Goal: Information Seeking & Learning: Learn about a topic

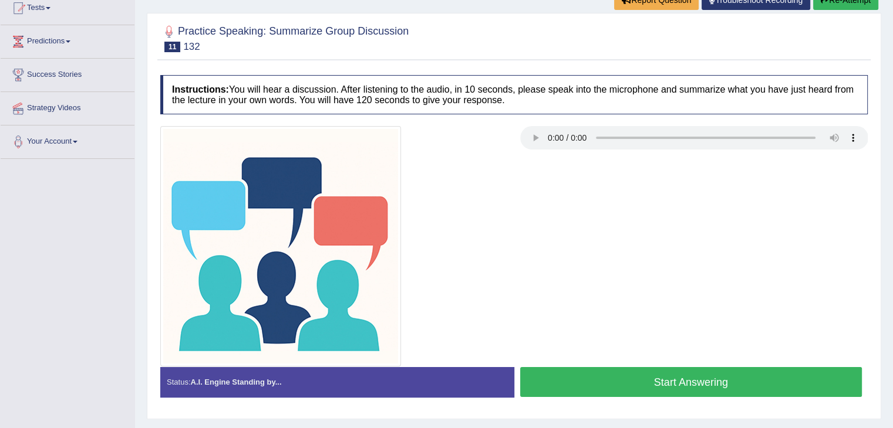
scroll to position [136, 0]
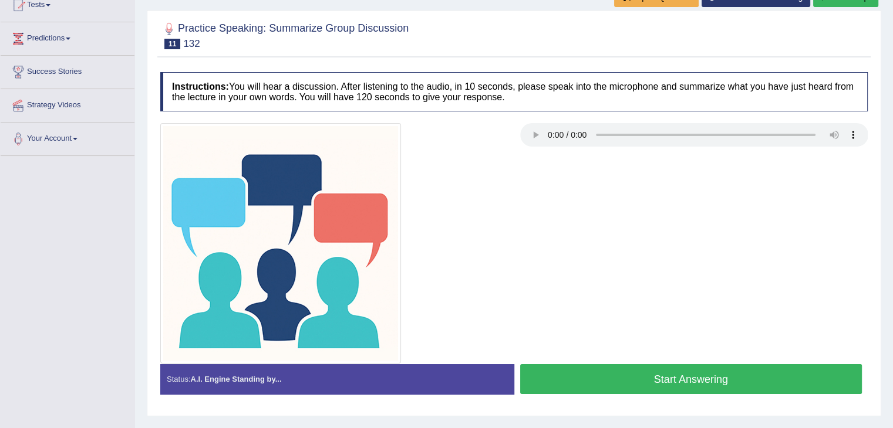
click at [707, 369] on button "Start Answering" at bounding box center [691, 379] width 342 height 30
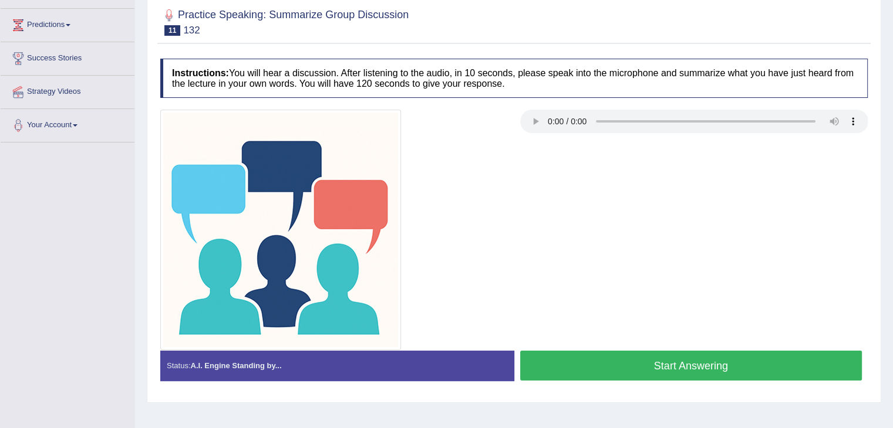
click at [639, 360] on button "Start Answering" at bounding box center [691, 366] width 342 height 30
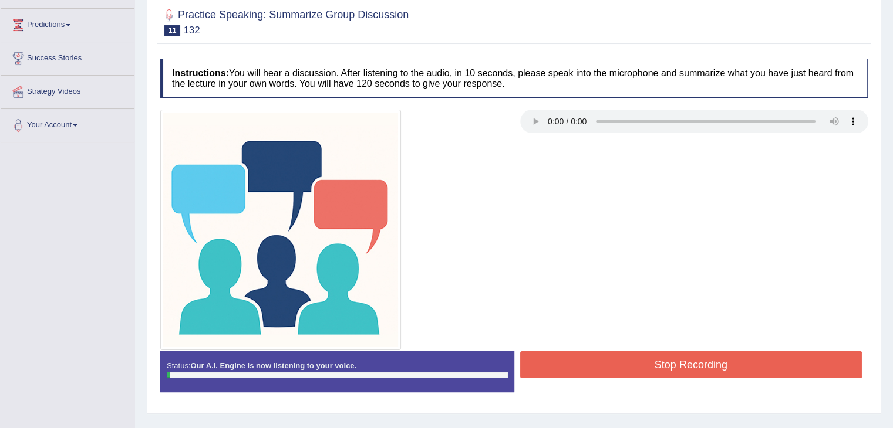
scroll to position [136, 0]
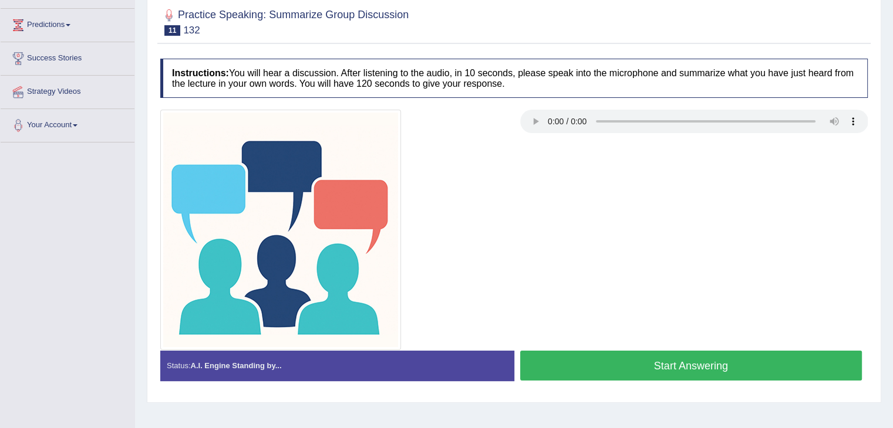
click at [618, 369] on button "Start Answering" at bounding box center [691, 366] width 342 height 30
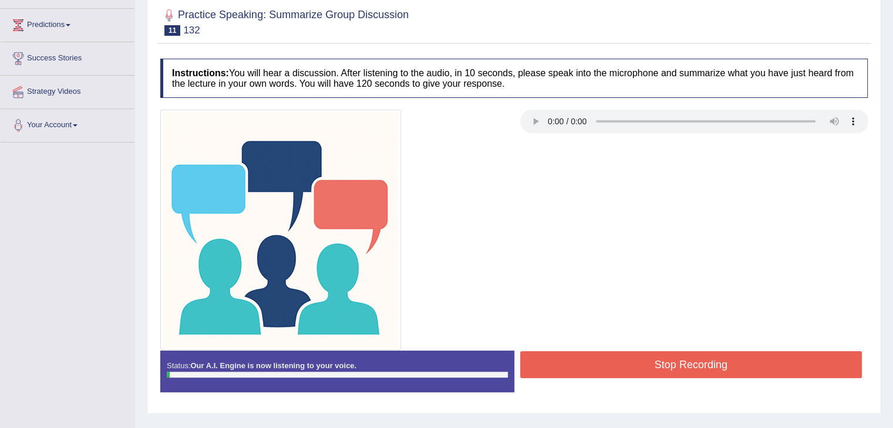
scroll to position [136, 0]
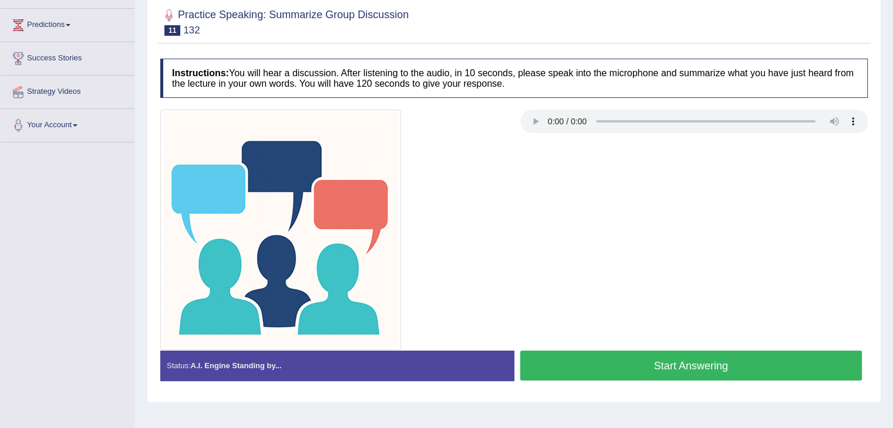
scroll to position [136, 0]
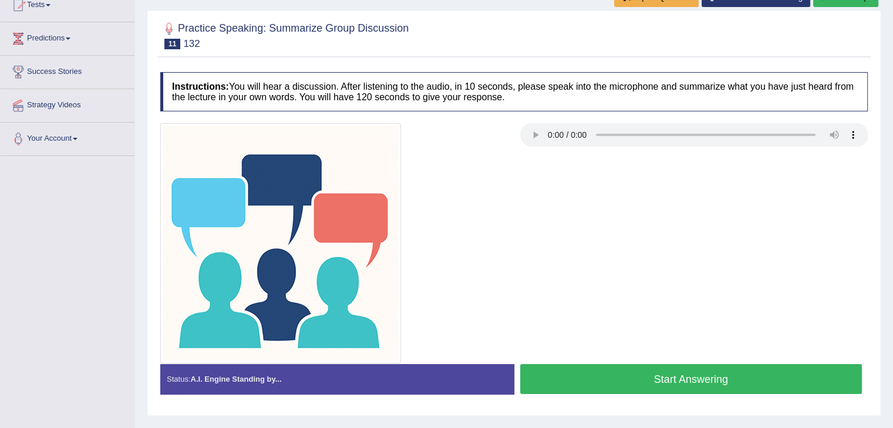
click at [638, 379] on button "Start Answering" at bounding box center [691, 379] width 342 height 30
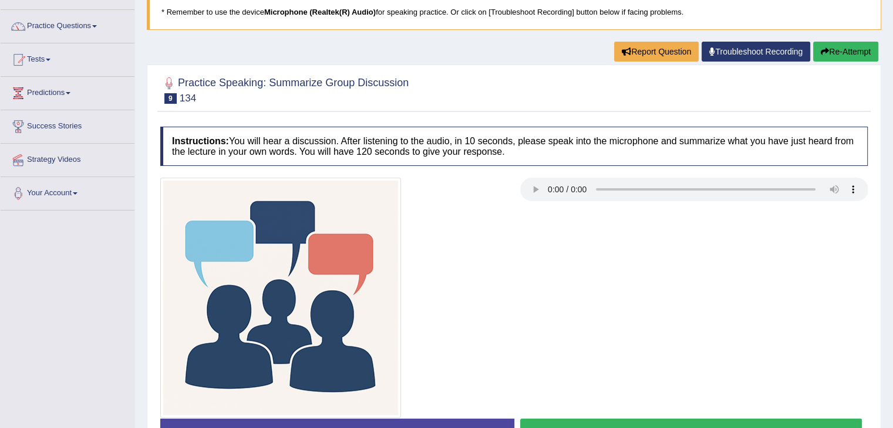
scroll to position [44, 0]
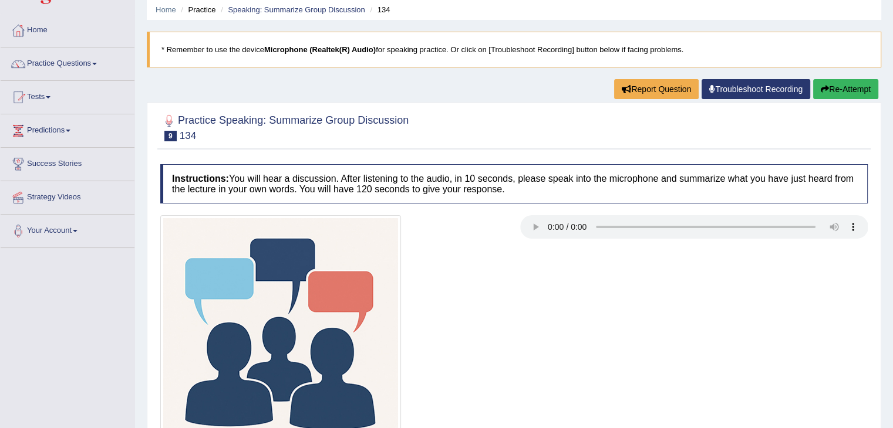
scroll to position [188, 0]
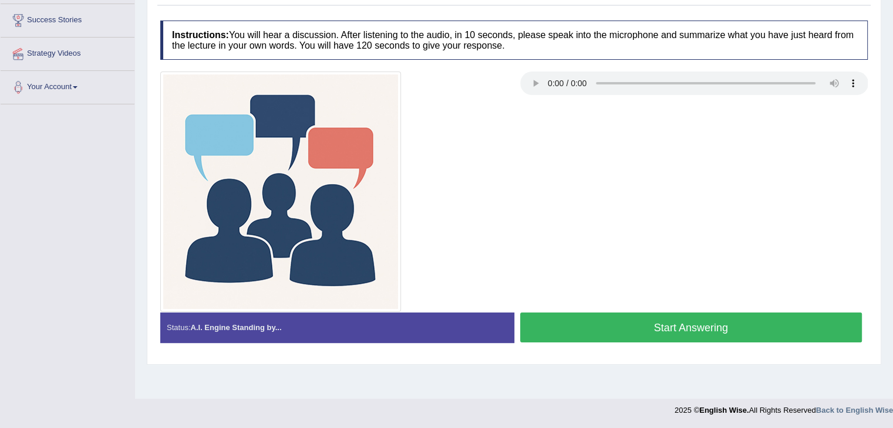
click at [718, 335] on button "Start Answering" at bounding box center [691, 328] width 342 height 30
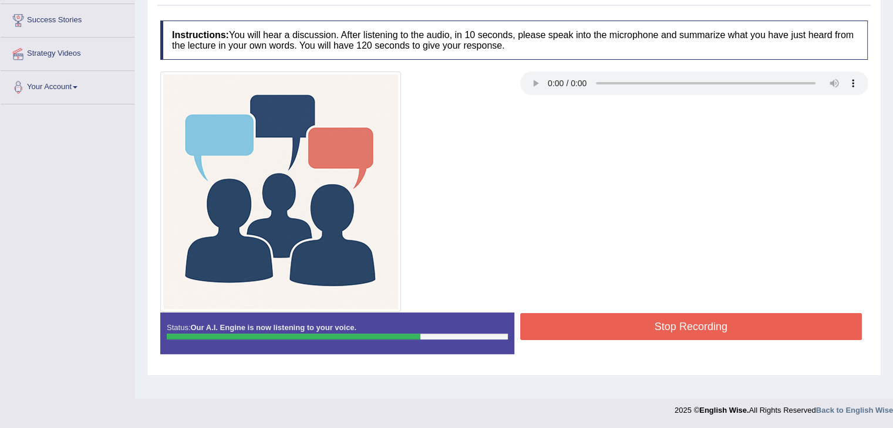
click at [718, 335] on button "Stop Recording" at bounding box center [691, 326] width 342 height 27
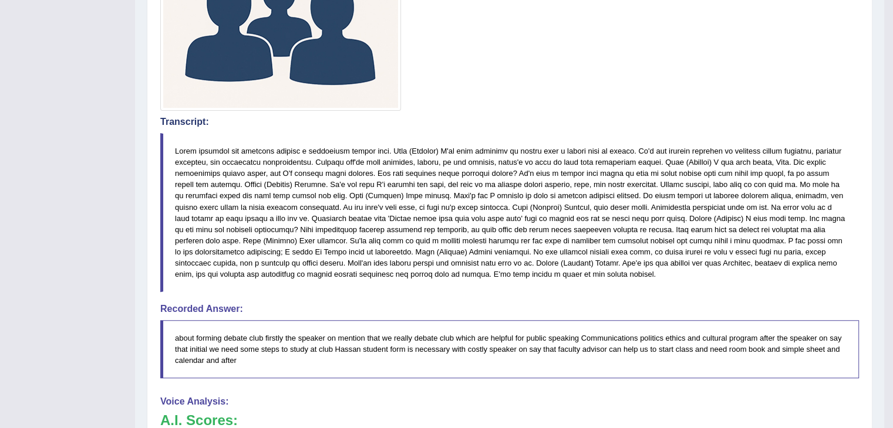
scroll to position [534, 0]
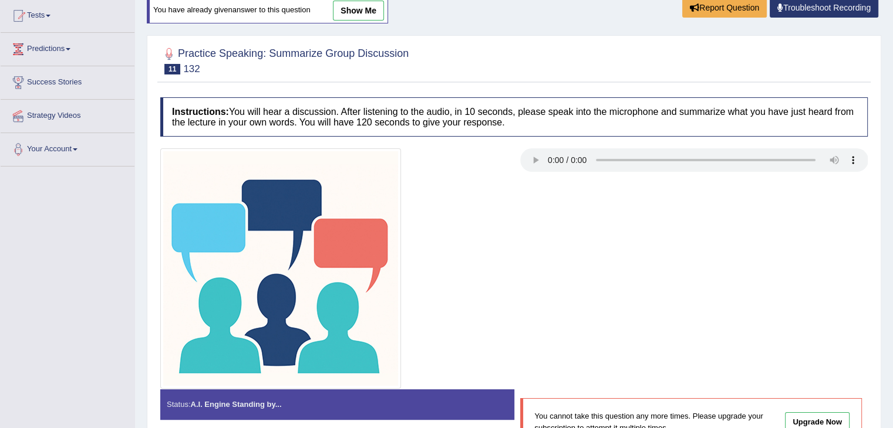
scroll to position [132, 0]
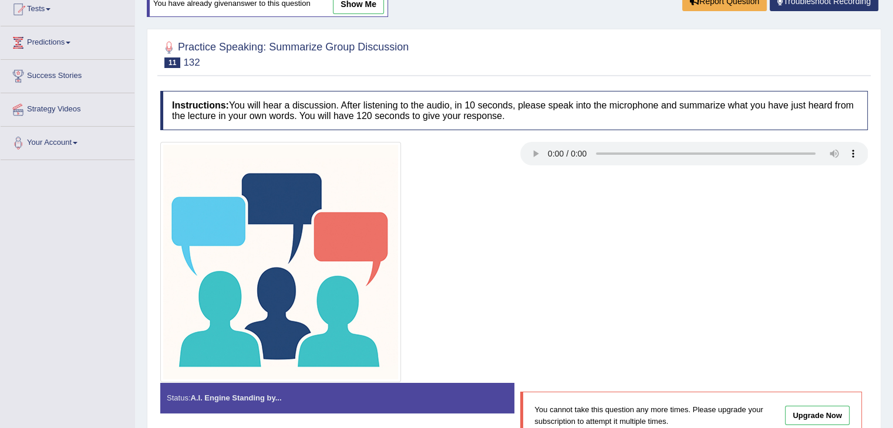
click at [365, 1] on link "show me" at bounding box center [358, 4] width 51 height 20
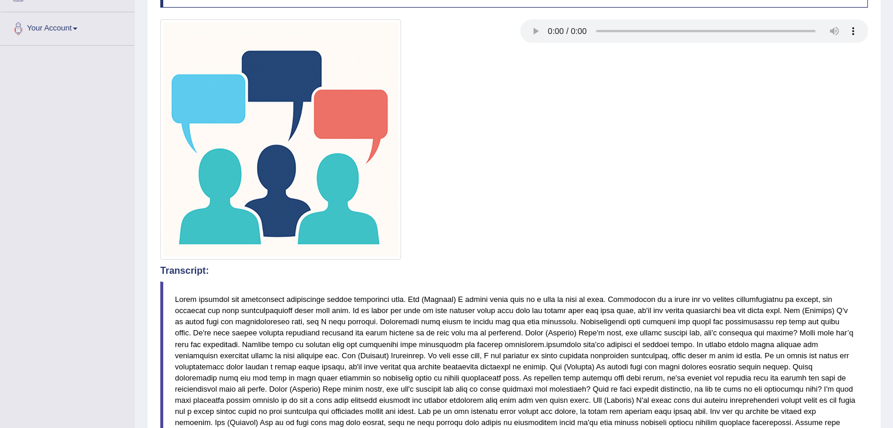
scroll to position [63, 0]
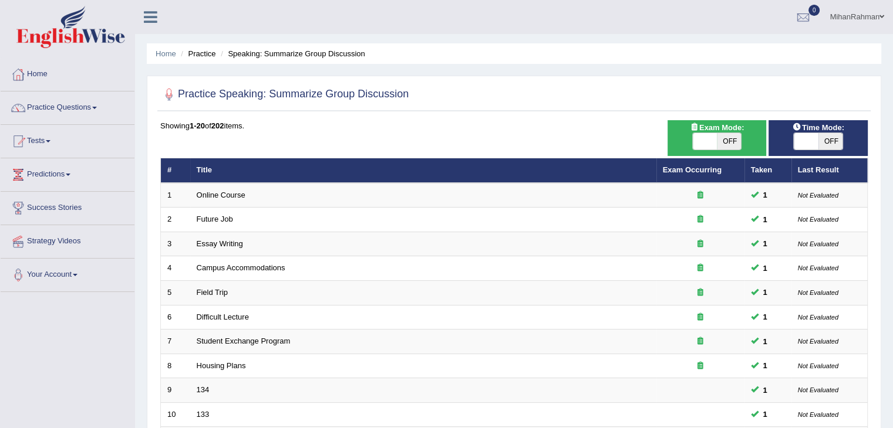
click at [81, 109] on link "Practice Questions" at bounding box center [68, 106] width 134 height 29
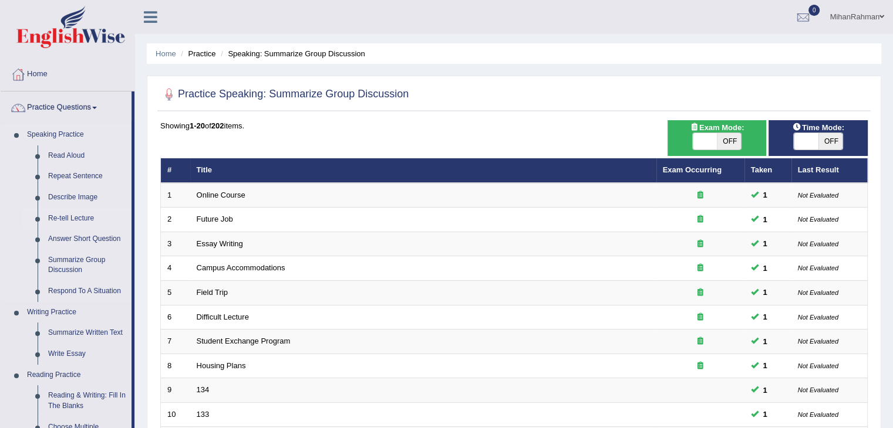
click at [77, 215] on link "Re-tell Lecture" at bounding box center [87, 218] width 89 height 21
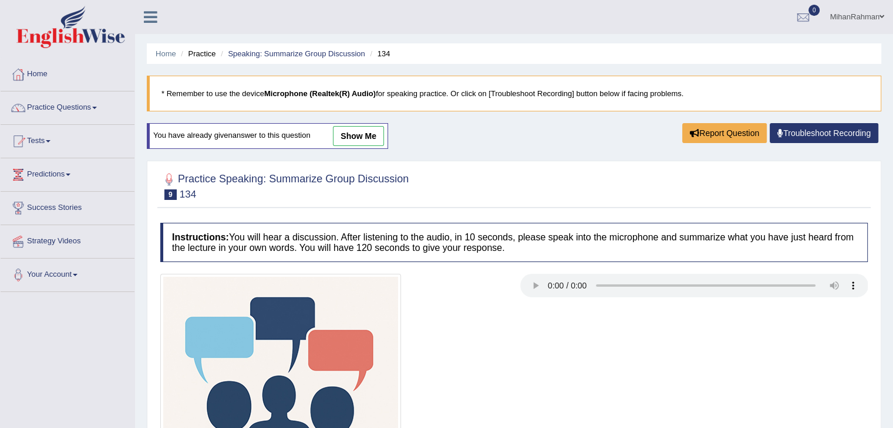
drag, startPoint x: 901, startPoint y: 147, endPoint x: 684, endPoint y: 212, distance: 226.0
click at [684, 212] on div "Practice Speaking: Summarize Group Discussion 9 134 Instructions: You will hear…" at bounding box center [514, 377] width 734 height 433
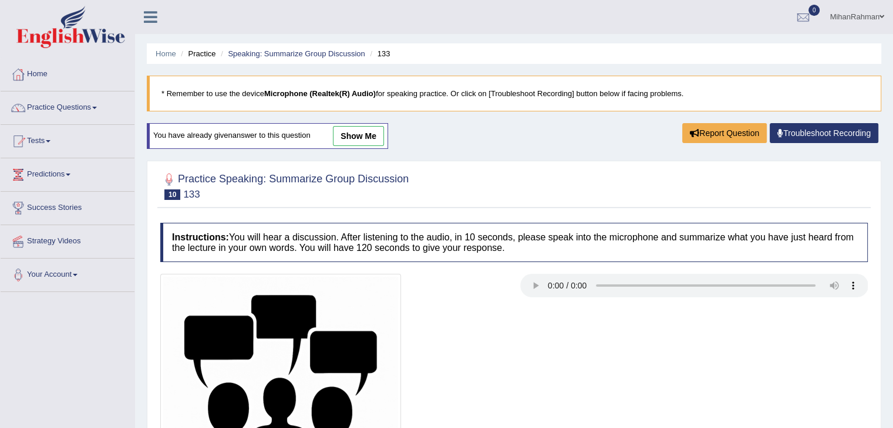
click at [353, 127] on link "show me" at bounding box center [358, 136] width 51 height 20
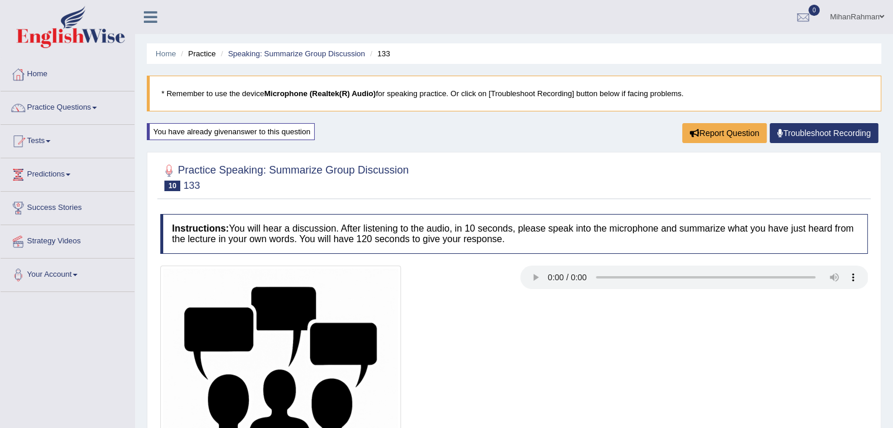
drag, startPoint x: 720, startPoint y: 238, endPoint x: 397, endPoint y: 147, distance: 335.4
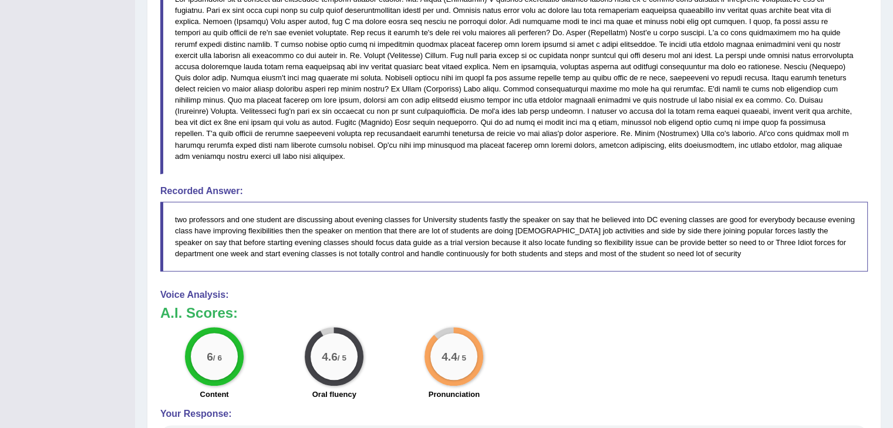
scroll to position [678, 0]
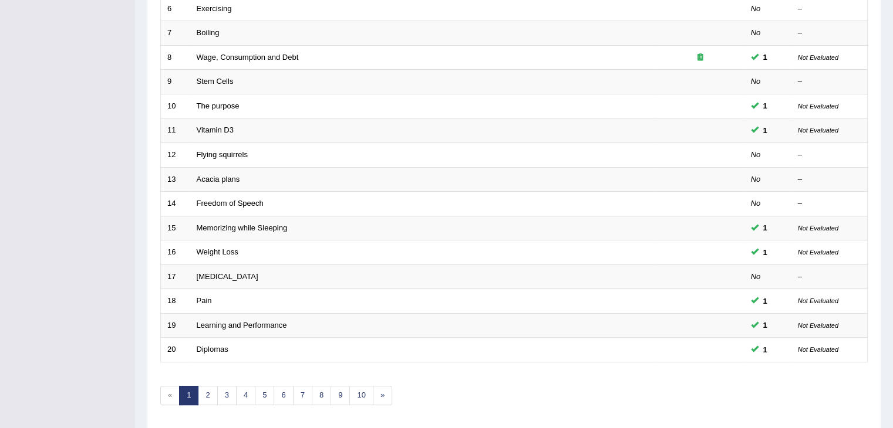
scroll to position [345, 0]
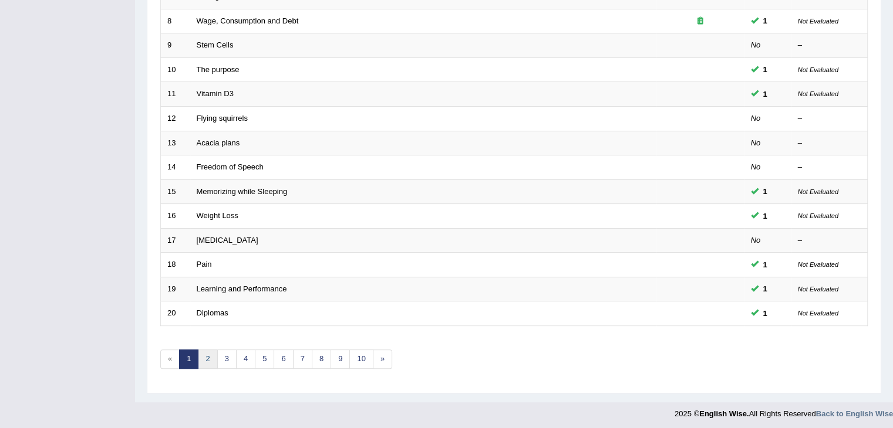
click at [204, 354] on link "2" at bounding box center [207, 359] width 19 height 19
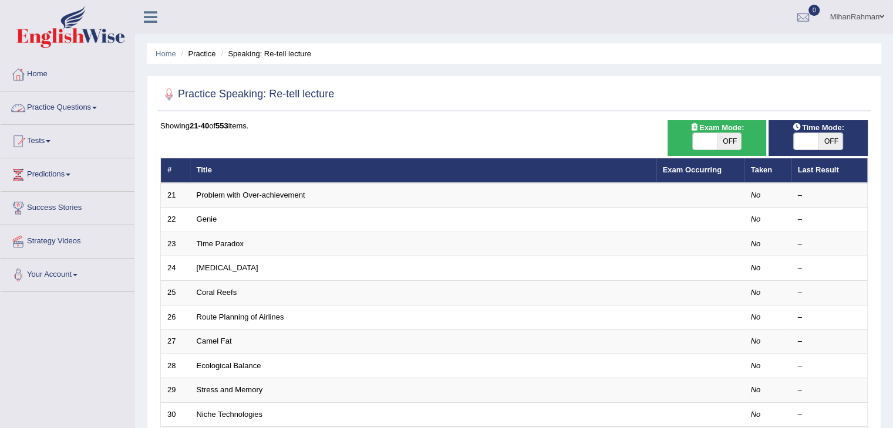
click at [73, 106] on link "Practice Questions" at bounding box center [68, 106] width 134 height 29
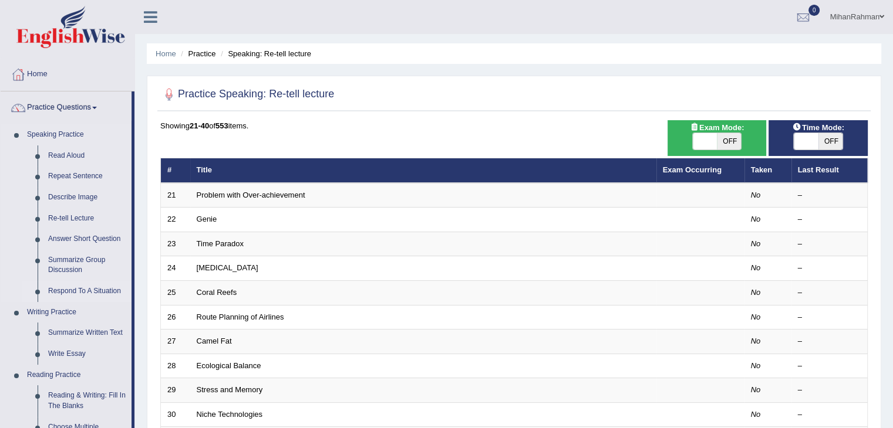
click at [97, 289] on link "Respond To A Situation" at bounding box center [87, 291] width 89 height 21
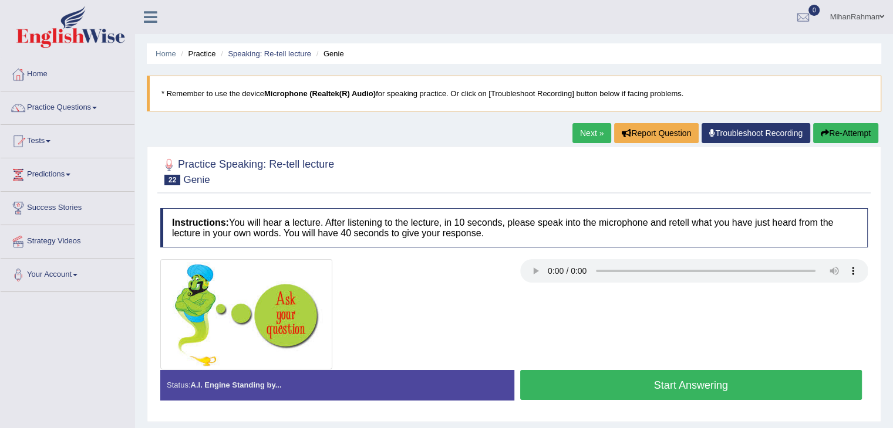
click at [678, 396] on button "Start Answering" at bounding box center [691, 385] width 342 height 30
click at [636, 379] on button "Start Answering" at bounding box center [691, 385] width 342 height 30
click at [622, 386] on button "Start Answering" at bounding box center [691, 385] width 342 height 30
click at [644, 383] on button "Start Answering" at bounding box center [691, 385] width 342 height 30
click at [663, 377] on button "Start Answering" at bounding box center [691, 385] width 342 height 30
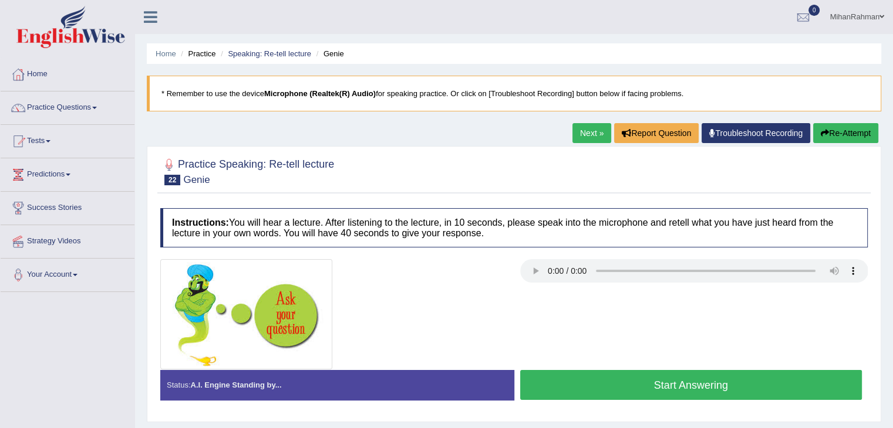
click at [704, 377] on button "Start Answering" at bounding box center [691, 385] width 342 height 30
click at [707, 373] on button "Start Answering" at bounding box center [691, 385] width 342 height 30
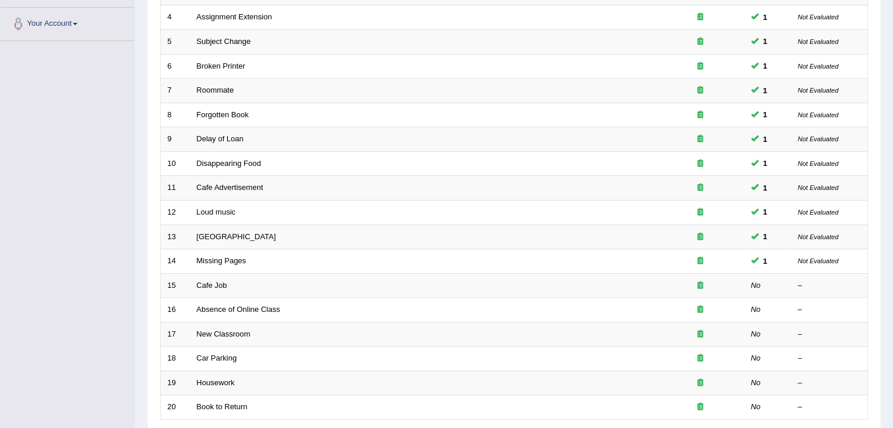
scroll to position [256, 0]
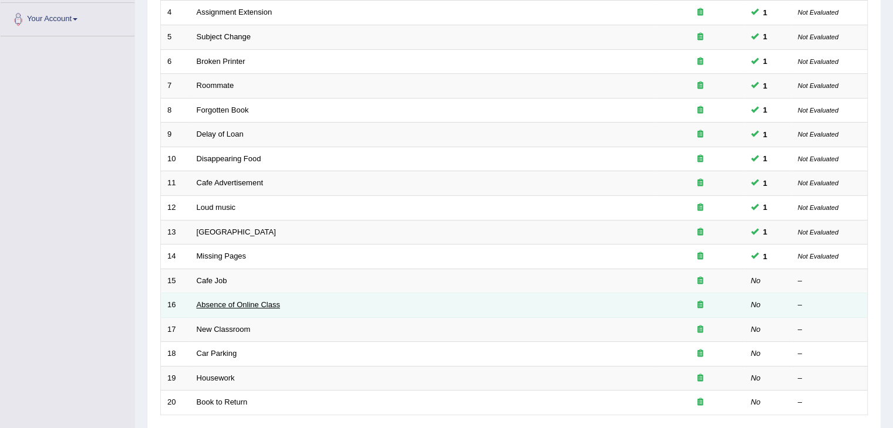
click at [252, 302] on link "Absence of Online Class" at bounding box center [238, 304] width 83 height 9
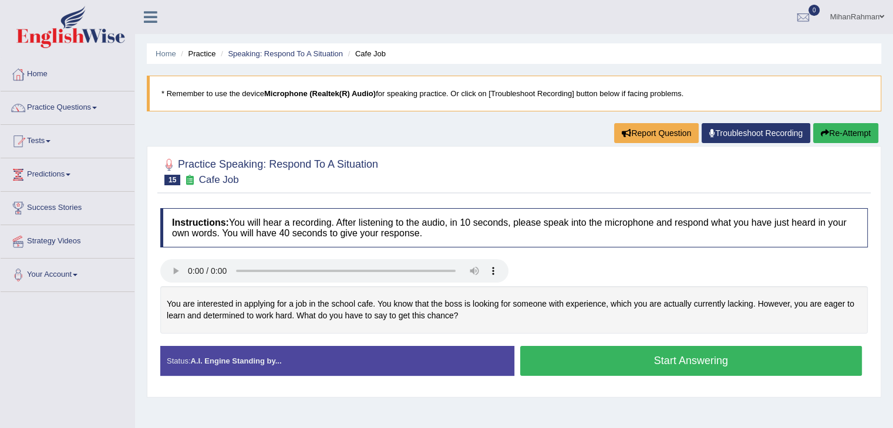
click at [654, 359] on button "Start Answering" at bounding box center [691, 361] width 342 height 30
click at [674, 364] on button "Start Answering" at bounding box center [691, 361] width 342 height 30
click at [569, 353] on button "Start Answering" at bounding box center [691, 361] width 342 height 30
click at [630, 357] on button "Start Answering" at bounding box center [691, 361] width 342 height 30
click at [639, 367] on button "Start Answering" at bounding box center [691, 361] width 342 height 30
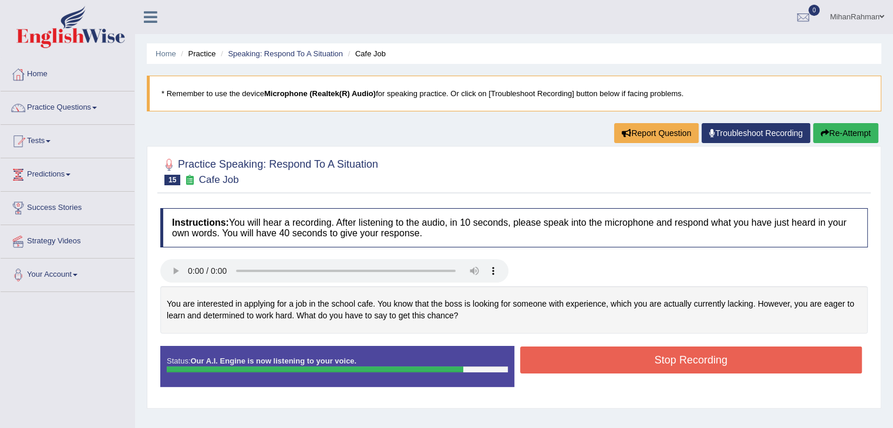
click at [639, 367] on button "Stop Recording" at bounding box center [691, 360] width 342 height 27
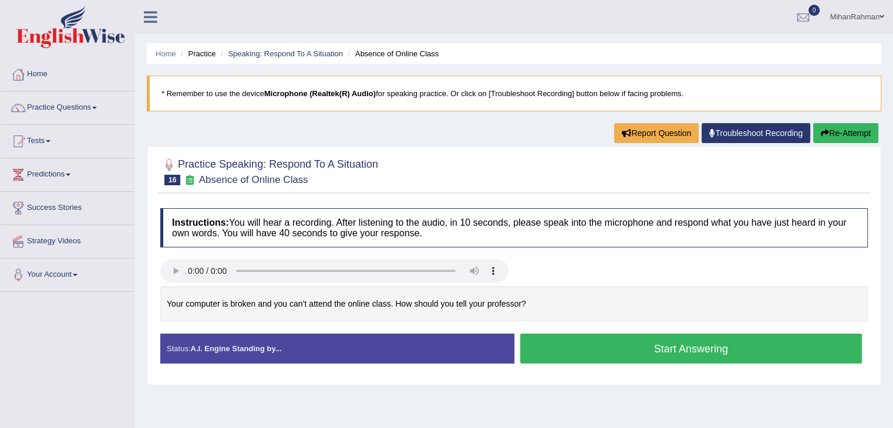
click at [660, 346] on button "Start Answering" at bounding box center [691, 349] width 342 height 30
click at [609, 334] on button "Start Answering" at bounding box center [691, 349] width 342 height 30
click at [711, 362] on button "Start Answering" at bounding box center [691, 349] width 342 height 30
click at [632, 347] on button "Start Answering" at bounding box center [691, 349] width 342 height 30
click at [646, 339] on button "Start Answering" at bounding box center [691, 349] width 342 height 30
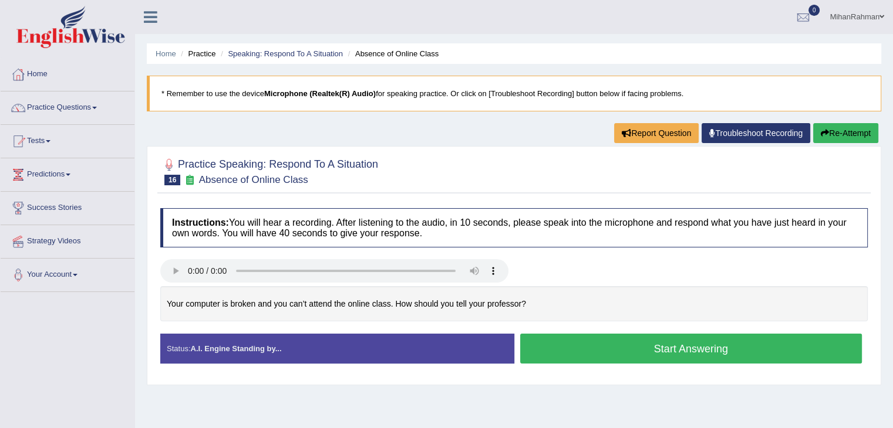
click at [650, 352] on button "Start Answering" at bounding box center [691, 349] width 342 height 30
click at [669, 352] on button "Start Answering" at bounding box center [691, 349] width 342 height 30
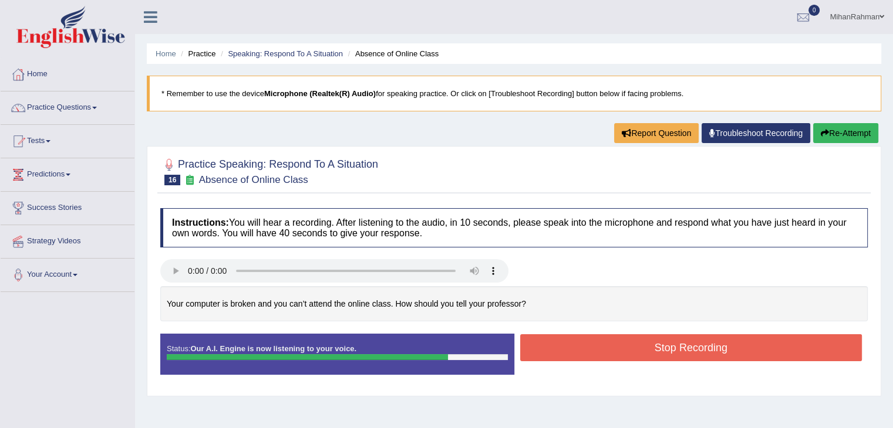
click at [669, 352] on button "Stop Recording" at bounding box center [691, 348] width 342 height 27
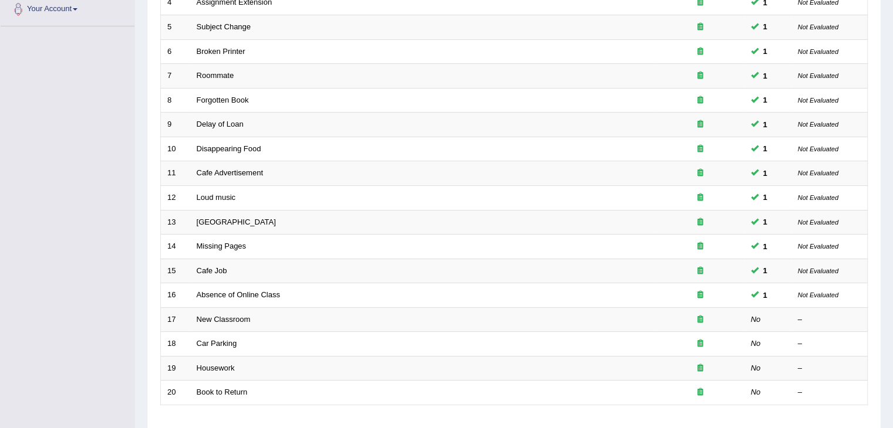
scroll to position [256, 0]
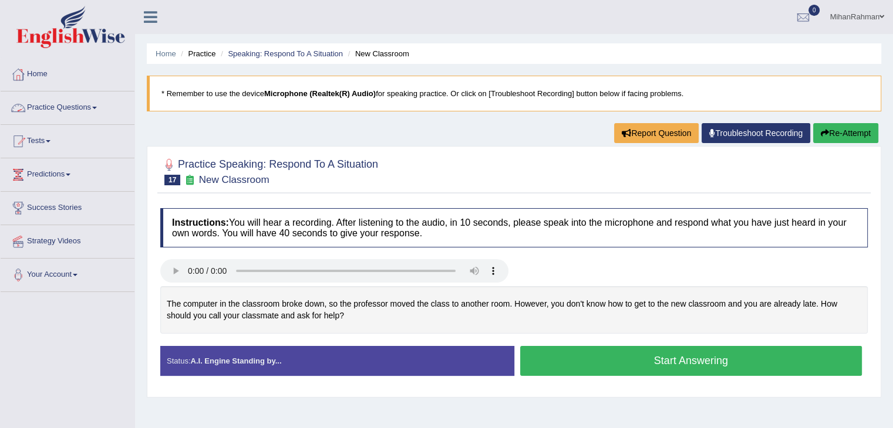
click at [79, 107] on link "Practice Questions" at bounding box center [68, 106] width 134 height 29
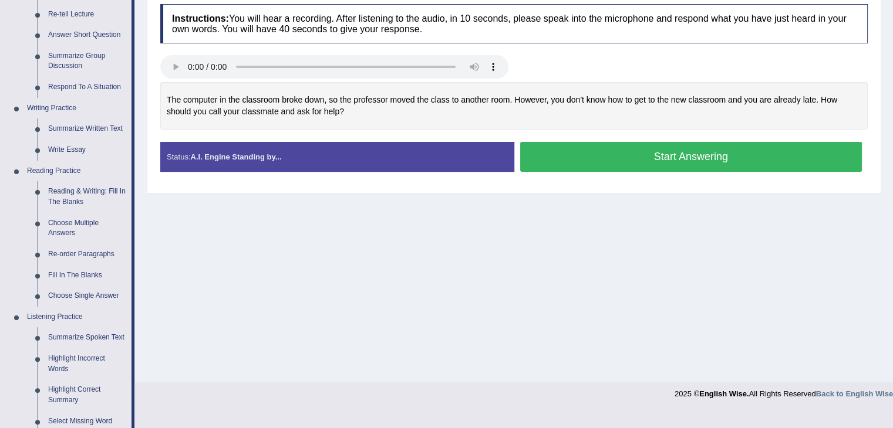
scroll to position [209, 0]
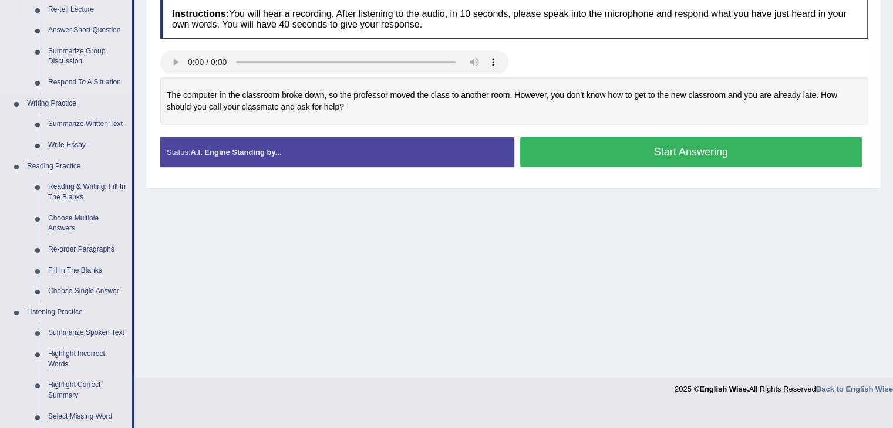
click at [79, 10] on link "Re-tell Lecture" at bounding box center [87, 9] width 89 height 21
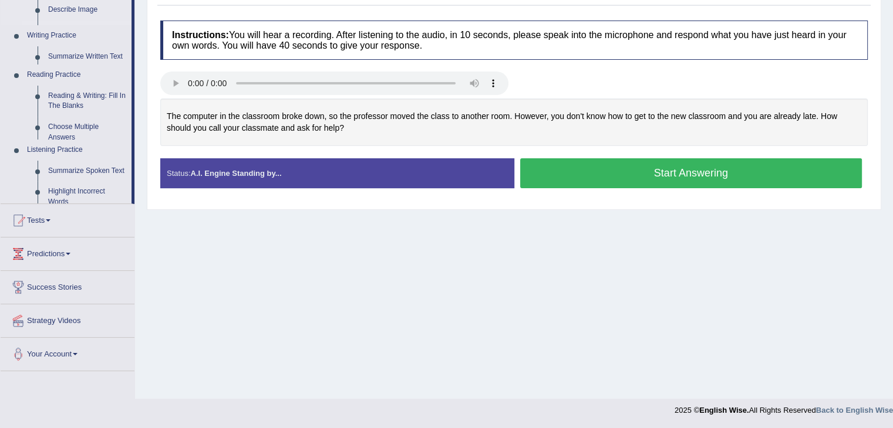
scroll to position [188, 0]
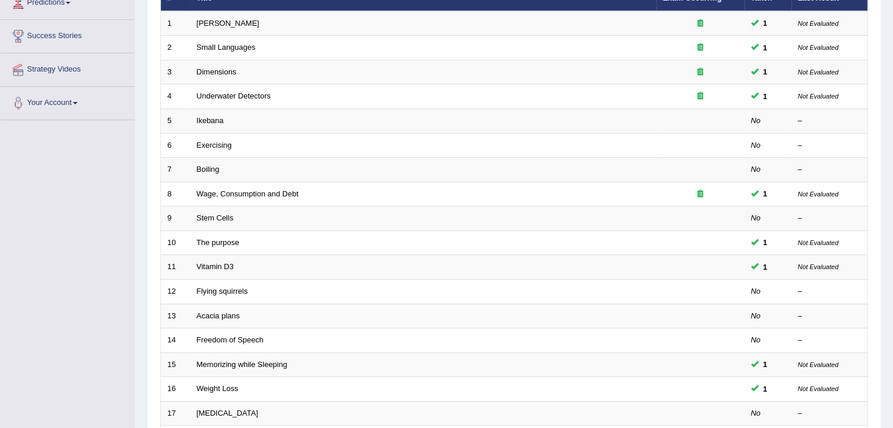
scroll to position [173, 0]
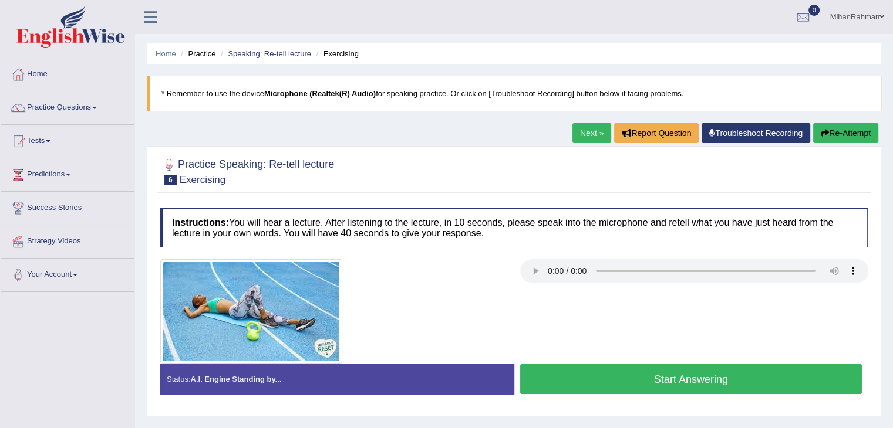
click at [595, 374] on button "Start Answering" at bounding box center [691, 379] width 342 height 30
click at [605, 390] on button "Start Answering" at bounding box center [691, 379] width 342 height 30
click at [570, 367] on button "Start Answering" at bounding box center [691, 379] width 342 height 30
click at [682, 381] on button "Start Answering" at bounding box center [691, 379] width 342 height 30
click at [678, 374] on button "Start Answering" at bounding box center [691, 379] width 342 height 30
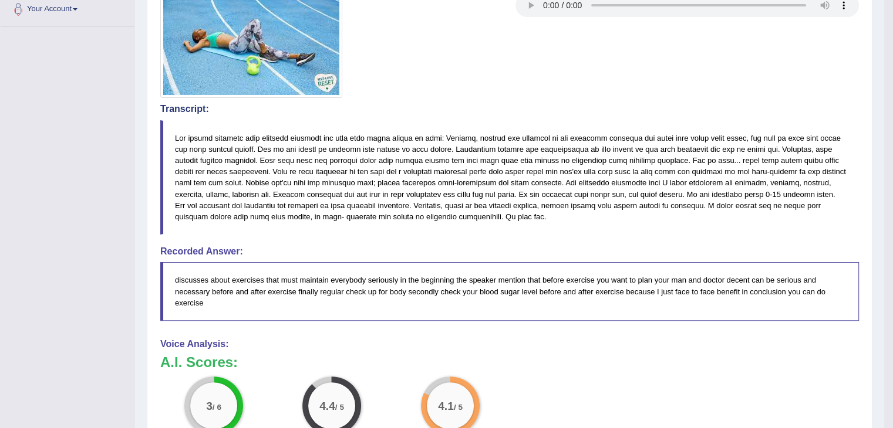
scroll to position [305, 0]
